Goal: Transaction & Acquisition: Book appointment/travel/reservation

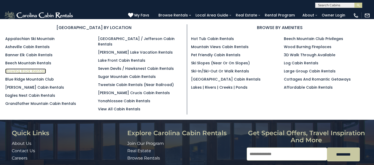
click at [36, 72] on link "Blowing Rock Rentals" at bounding box center [25, 71] width 41 height 5
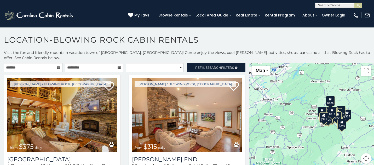
click at [365, 153] on button "Map camera controls" at bounding box center [366, 158] width 10 height 10
click at [351, 127] on button "Zoom in" at bounding box center [353, 132] width 10 height 10
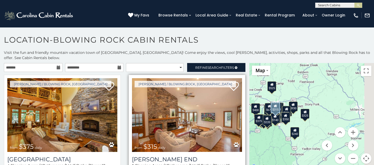
drag, startPoint x: 308, startPoint y: 116, endPoint x: 230, endPoint y: 112, distance: 77.8
click at [230, 63] on main "**********" at bounding box center [187, 63] width 374 height 0
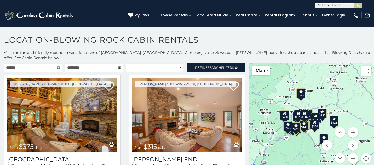
drag, startPoint x: 308, startPoint y: 132, endPoint x: 338, endPoint y: 139, distance: 31.1
click at [338, 139] on div "$375 $315 $695 $380 $299 $275 $125 $140 $325 $315 $375 $285 $250 $140 $675 $930…" at bounding box center [311, 116] width 125 height 107
click at [351, 127] on button "Zoom in" at bounding box center [353, 132] width 10 height 10
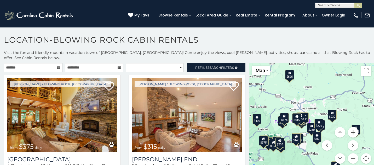
click at [351, 127] on button "Zoom in" at bounding box center [353, 132] width 10 height 10
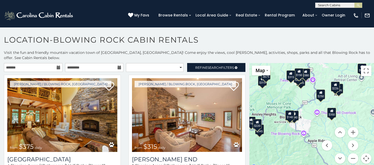
drag, startPoint x: 302, startPoint y: 143, endPoint x: 312, endPoint y: 92, distance: 51.1
click at [312, 92] on div "$375 $315 $695 $380 $299 $275 $125 $140 $325 $315 $375 $285 $250 $140 $675 $930…" at bounding box center [311, 116] width 125 height 107
click at [351, 127] on button "Zoom in" at bounding box center [353, 132] width 10 height 10
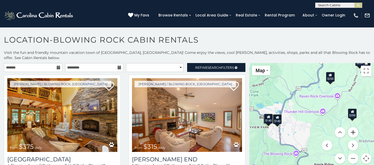
click at [351, 127] on button "Zoom in" at bounding box center [353, 132] width 10 height 10
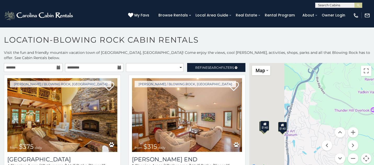
drag, startPoint x: 259, startPoint y: 123, endPoint x: 330, endPoint y: 124, distance: 70.9
click at [330, 124] on div "$375 $315 $695 $380 $299 $275 $125 $140 $325 $315 $375 $285 $250 $140 $675 $930…" at bounding box center [311, 116] width 125 height 107
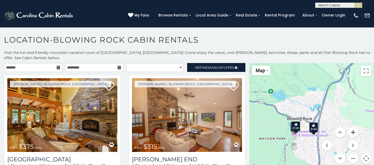
click at [352, 128] on button "Zoom in" at bounding box center [353, 132] width 10 height 10
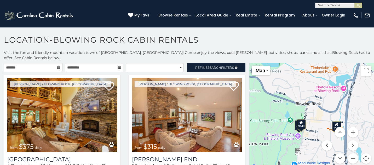
drag, startPoint x: 302, startPoint y: 155, endPoint x: 323, endPoint y: 138, distance: 27.5
click at [323, 138] on div "$375 $315 $695 $380 $299 $275 $125 $140 $325 $315 $375 $285 $250 $140 $675 $930…" at bounding box center [311, 116] width 125 height 107
click at [302, 119] on div "$140" at bounding box center [301, 124] width 9 height 10
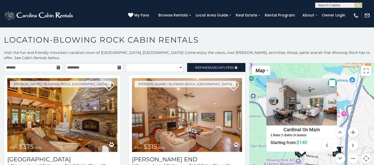
click at [295, 150] on div "$140" at bounding box center [299, 151] width 9 height 10
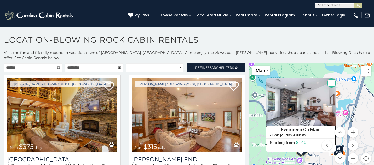
click at [309, 126] on h4 "Evergreen On Main" at bounding box center [301, 130] width 70 height 8
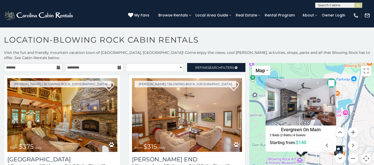
click at [330, 78] on button "Close" at bounding box center [331, 82] width 9 height 9
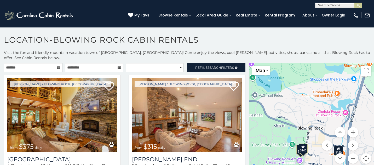
click at [303, 146] on div "$140" at bounding box center [303, 149] width 9 height 10
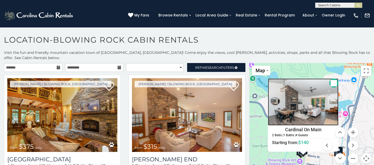
click at [304, 101] on img at bounding box center [303, 101] width 71 height 47
click at [331, 78] on button "Close" at bounding box center [334, 82] width 9 height 9
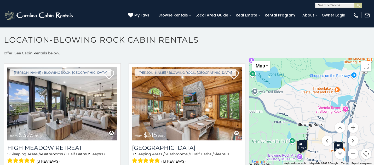
scroll to position [500, 0]
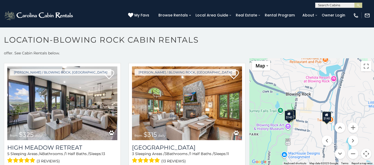
drag, startPoint x: 280, startPoint y: 126, endPoint x: 269, endPoint y: 94, distance: 33.0
click at [269, 95] on div "$375 $315 $695 $380 $299 $275 $125 $140 $325 $315 $375 $285 $250 $140 $675 $930…" at bounding box center [311, 111] width 125 height 107
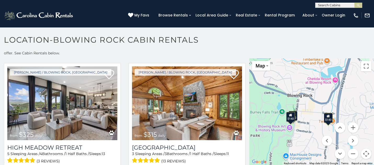
click at [327, 114] on icon at bounding box center [328, 116] width 3 height 4
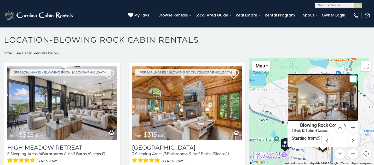
click at [320, 95] on img at bounding box center [323, 97] width 71 height 47
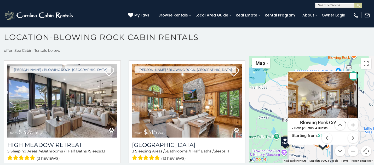
scroll to position [3, 0]
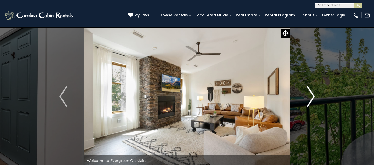
click at [313, 101] on img "Next" at bounding box center [311, 96] width 8 height 21
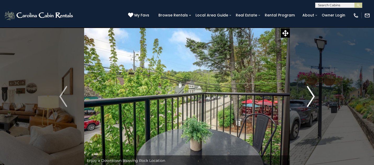
click at [313, 101] on img "Next" at bounding box center [311, 96] width 8 height 21
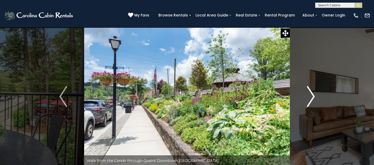
click at [313, 100] on img "Next" at bounding box center [311, 96] width 8 height 21
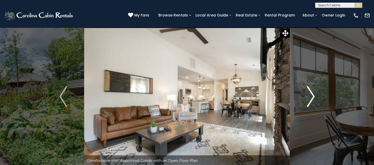
click at [313, 100] on img "Next" at bounding box center [311, 96] width 8 height 21
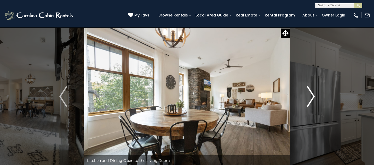
click at [313, 100] on img "Next" at bounding box center [311, 96] width 8 height 21
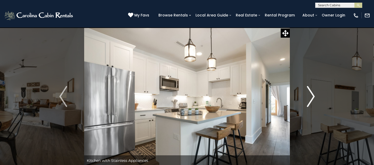
click at [313, 100] on img "Next" at bounding box center [311, 96] width 8 height 21
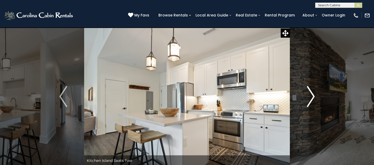
click at [313, 100] on img "Next" at bounding box center [311, 96] width 8 height 21
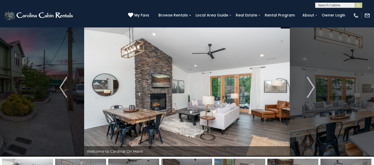
scroll to position [10, 0]
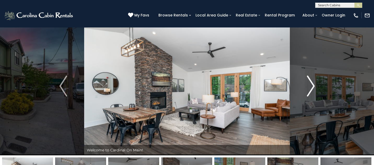
click at [313, 88] on img "Next" at bounding box center [311, 86] width 8 height 21
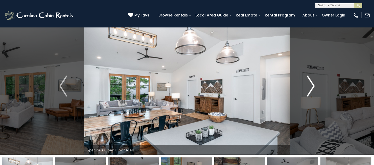
click at [313, 88] on img "Next" at bounding box center [311, 86] width 8 height 21
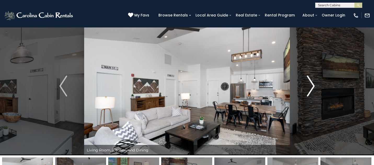
click at [313, 88] on img "Next" at bounding box center [311, 86] width 8 height 21
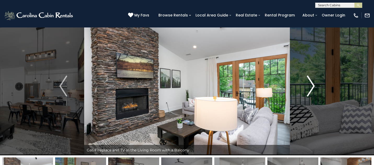
click at [313, 88] on img "Next" at bounding box center [311, 86] width 8 height 21
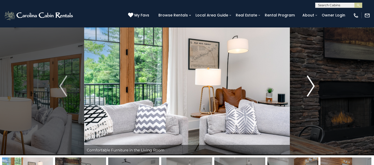
click at [313, 88] on img "Next" at bounding box center [311, 86] width 8 height 21
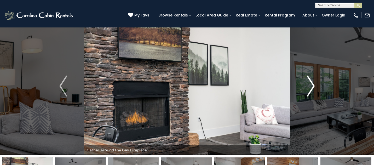
click at [313, 88] on img "Next" at bounding box center [311, 86] width 8 height 21
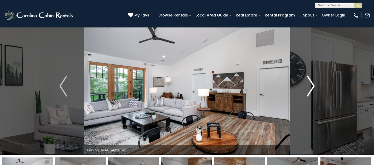
click at [313, 88] on img "Next" at bounding box center [311, 86] width 8 height 21
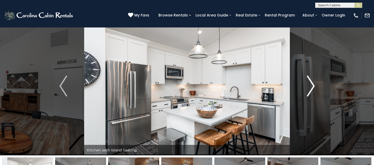
click at [313, 88] on img "Next" at bounding box center [311, 86] width 8 height 21
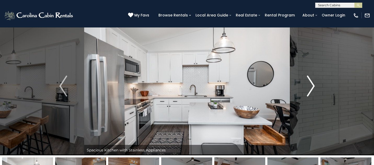
click at [313, 88] on img "Next" at bounding box center [311, 86] width 8 height 21
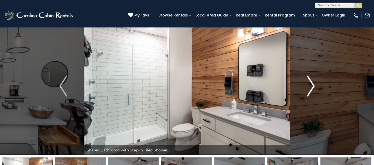
click at [313, 88] on img "Next" at bounding box center [311, 86] width 8 height 21
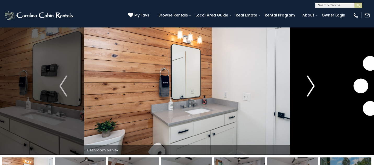
click at [313, 88] on img "Next" at bounding box center [311, 86] width 8 height 21
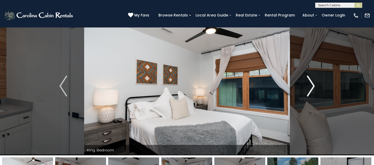
click at [313, 88] on img "Next" at bounding box center [311, 86] width 8 height 21
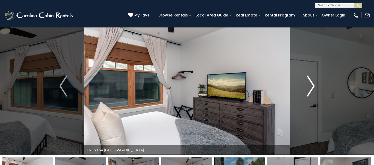
click at [313, 88] on img "Next" at bounding box center [311, 86] width 8 height 21
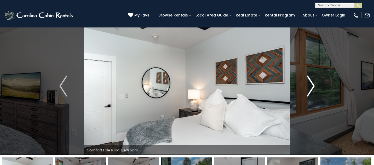
click at [314, 88] on img "Next" at bounding box center [311, 86] width 8 height 21
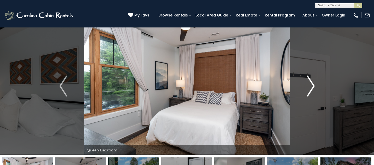
click at [314, 88] on img "Next" at bounding box center [311, 86] width 8 height 21
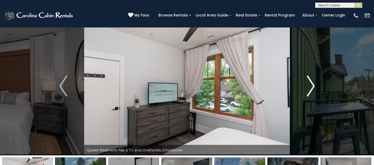
click at [314, 88] on img "Next" at bounding box center [311, 86] width 8 height 21
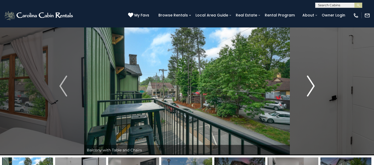
click at [314, 88] on img "Next" at bounding box center [311, 86] width 8 height 21
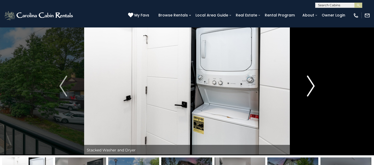
click at [314, 88] on img "Next" at bounding box center [311, 86] width 8 height 21
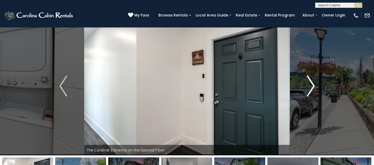
click at [313, 88] on img "Next" at bounding box center [311, 86] width 8 height 21
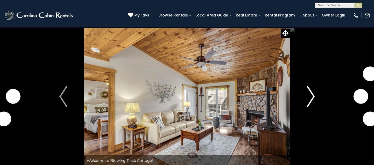
click at [310, 99] on img "Next" at bounding box center [311, 96] width 8 height 21
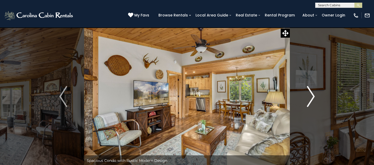
click at [310, 100] on img "Next" at bounding box center [311, 96] width 8 height 21
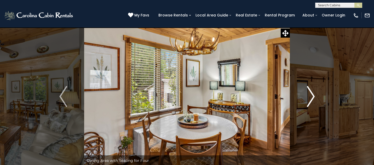
click at [310, 100] on img "Next" at bounding box center [311, 96] width 8 height 21
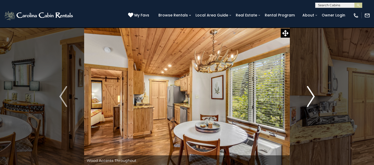
click at [310, 100] on img "Next" at bounding box center [311, 96] width 8 height 21
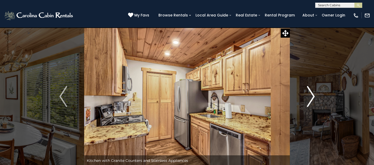
click at [311, 100] on img "Next" at bounding box center [311, 96] width 8 height 21
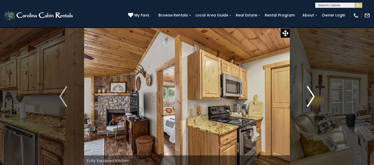
click at [311, 100] on img "Next" at bounding box center [311, 96] width 8 height 21
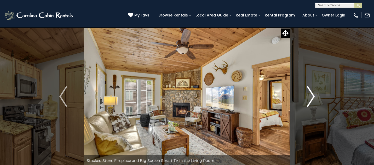
click at [311, 100] on img "Next" at bounding box center [311, 96] width 8 height 21
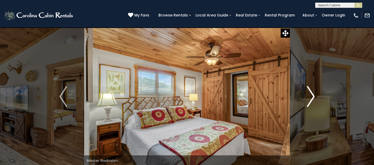
click at [311, 100] on img "Next" at bounding box center [311, 96] width 8 height 21
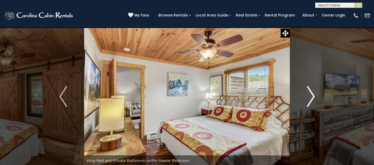
click at [311, 100] on img "Next" at bounding box center [311, 96] width 8 height 21
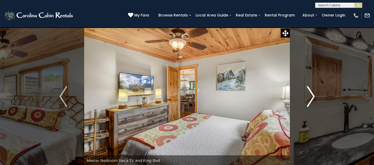
click at [311, 100] on img "Next" at bounding box center [311, 96] width 8 height 21
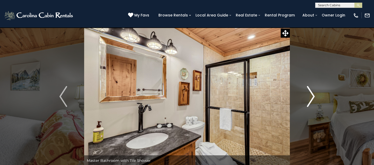
click at [311, 100] on img "Next" at bounding box center [311, 96] width 8 height 21
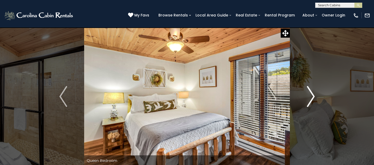
click at [311, 100] on img "Next" at bounding box center [311, 96] width 8 height 21
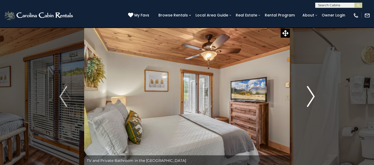
click at [311, 101] on img "Next" at bounding box center [311, 96] width 8 height 21
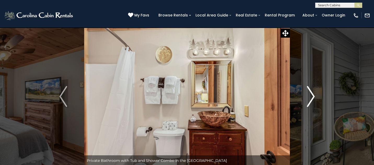
click at [311, 101] on img "Next" at bounding box center [311, 96] width 8 height 21
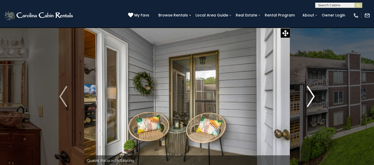
click at [311, 101] on img "Next" at bounding box center [311, 96] width 8 height 21
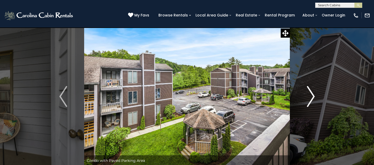
click at [311, 102] on img "Next" at bounding box center [311, 96] width 8 height 21
